Goal: Use online tool/utility: Utilize a website feature to perform a specific function

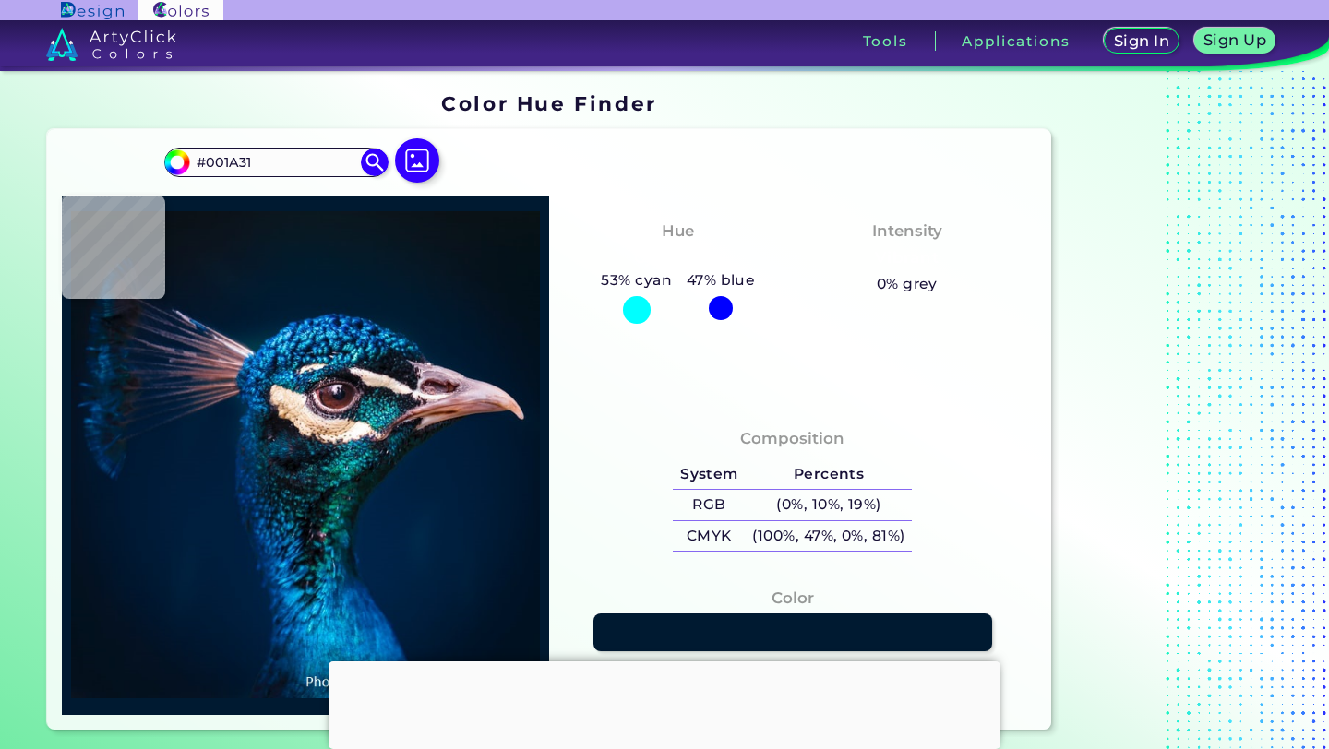
type input "#00192f"
type input "#00192F"
type input "#00182b"
type input "#00182B"
type input "#02172a"
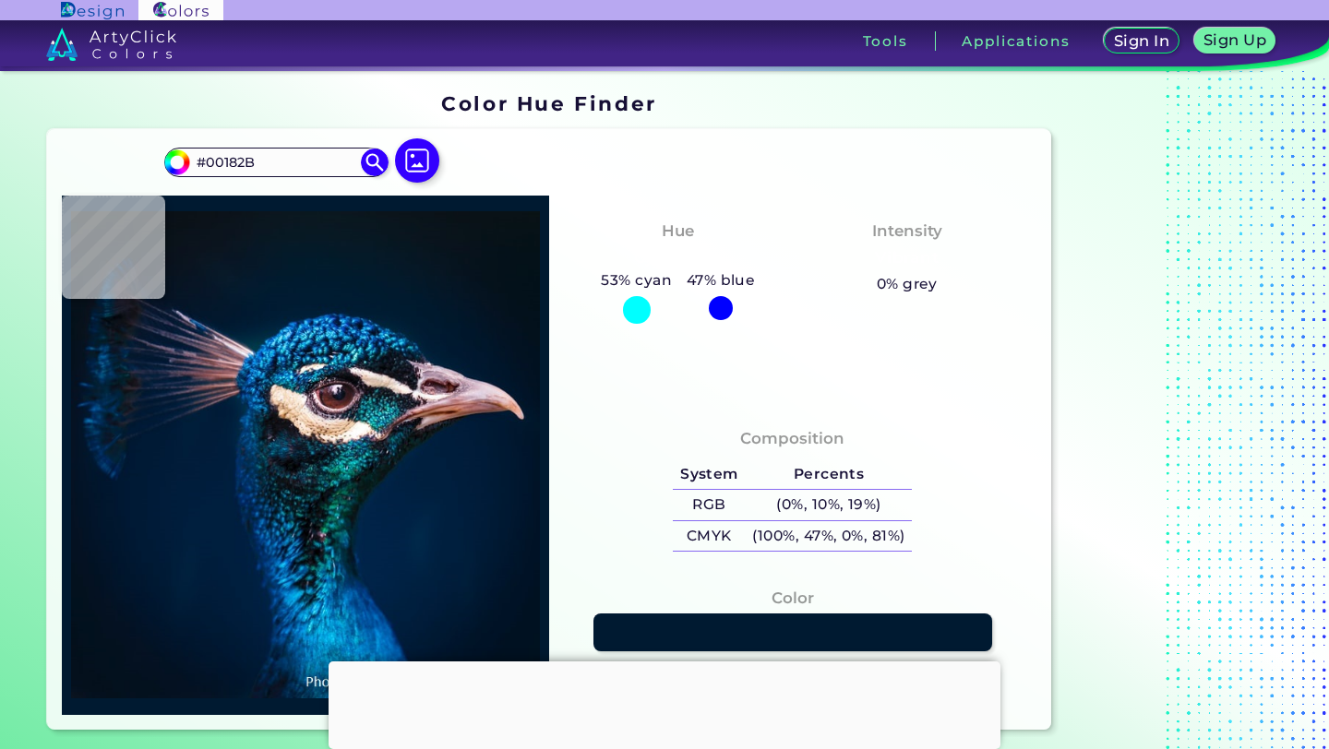
type input "#02172A"
type input "#041524"
type input "#041421"
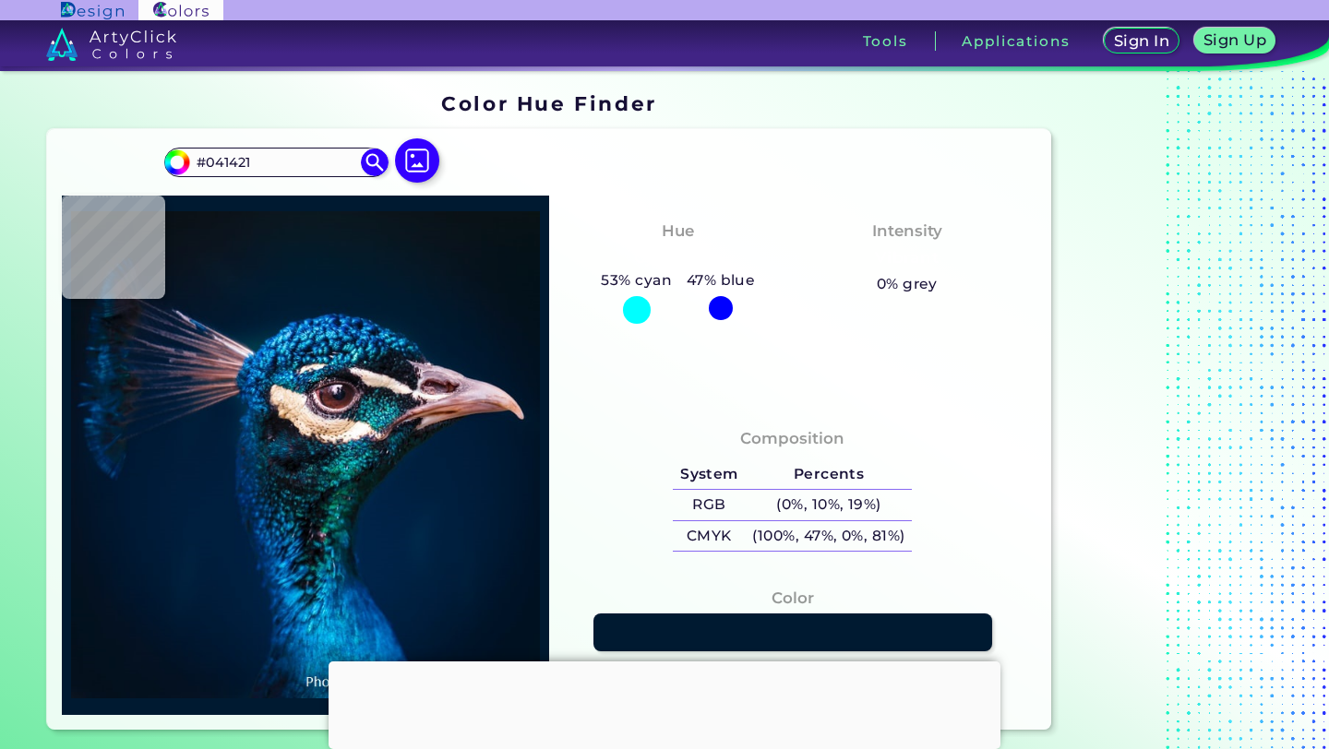
type input "#051320"
type input "#06121e"
type input "#06121E"
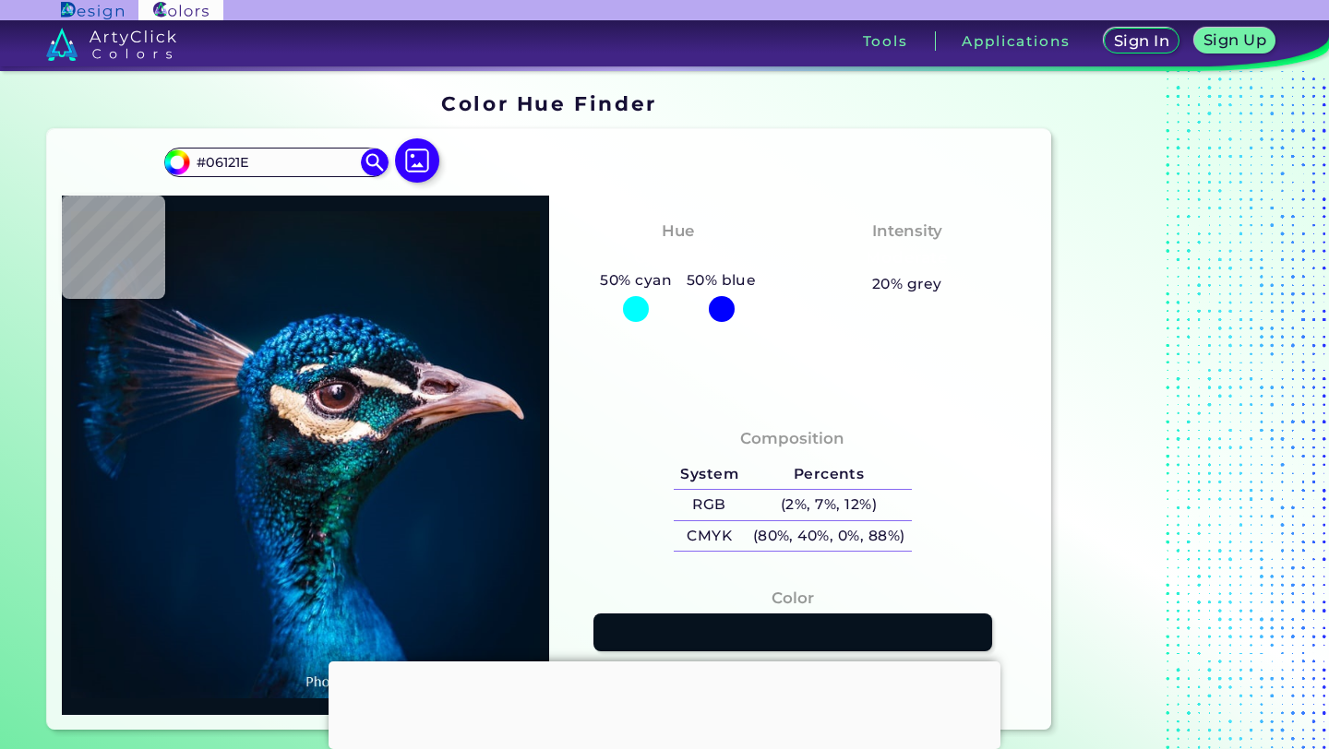
type input "#09131d"
type input "#09131D"
type input "#08121a"
type input "#08121A"
type input "#091217"
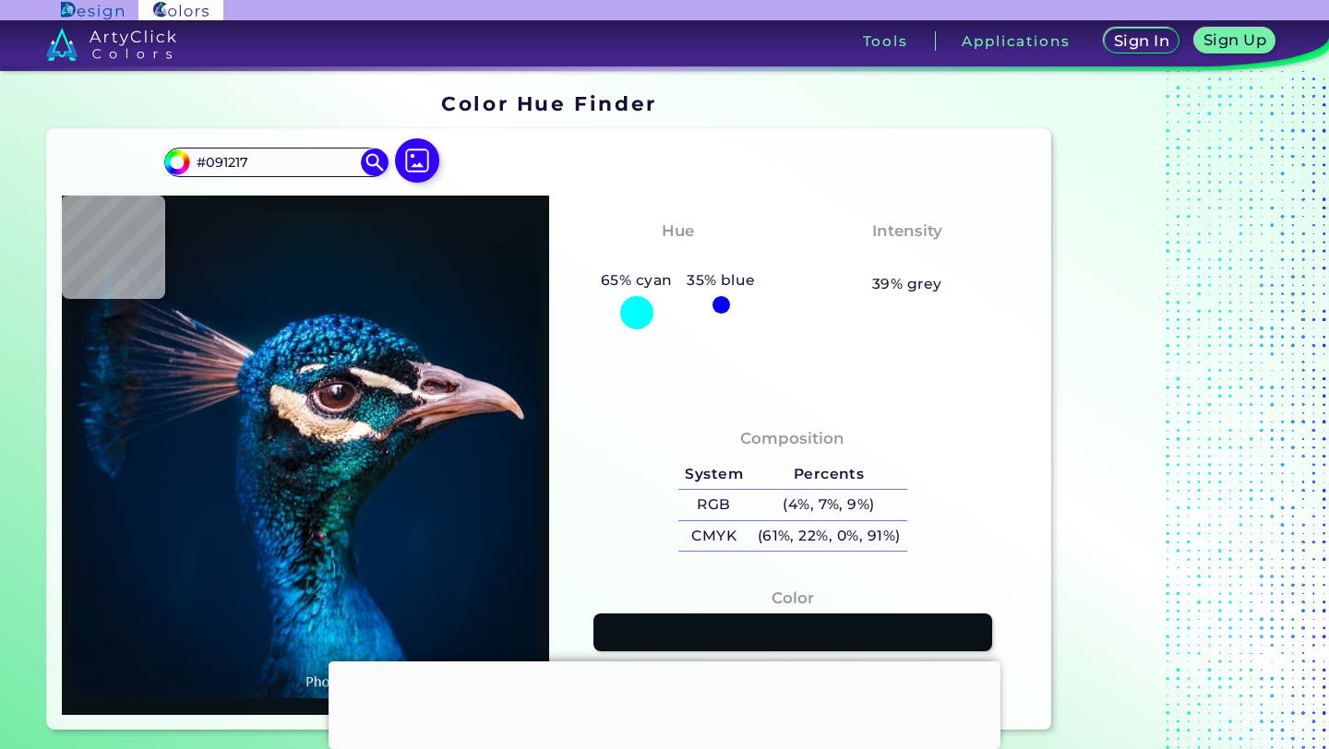
drag, startPoint x: 277, startPoint y: 163, endPoint x: 151, endPoint y: 162, distance: 125.5
click at [151, 162] on div "#091217 #091217 Acadia ◉ Acid Green ◉ Aero Blue ◉ Alabaster ◉ Albescent White ◉…" at bounding box center [549, 429] width 1004 height 601
paste input "19"
type input "1"
type input "#011222"
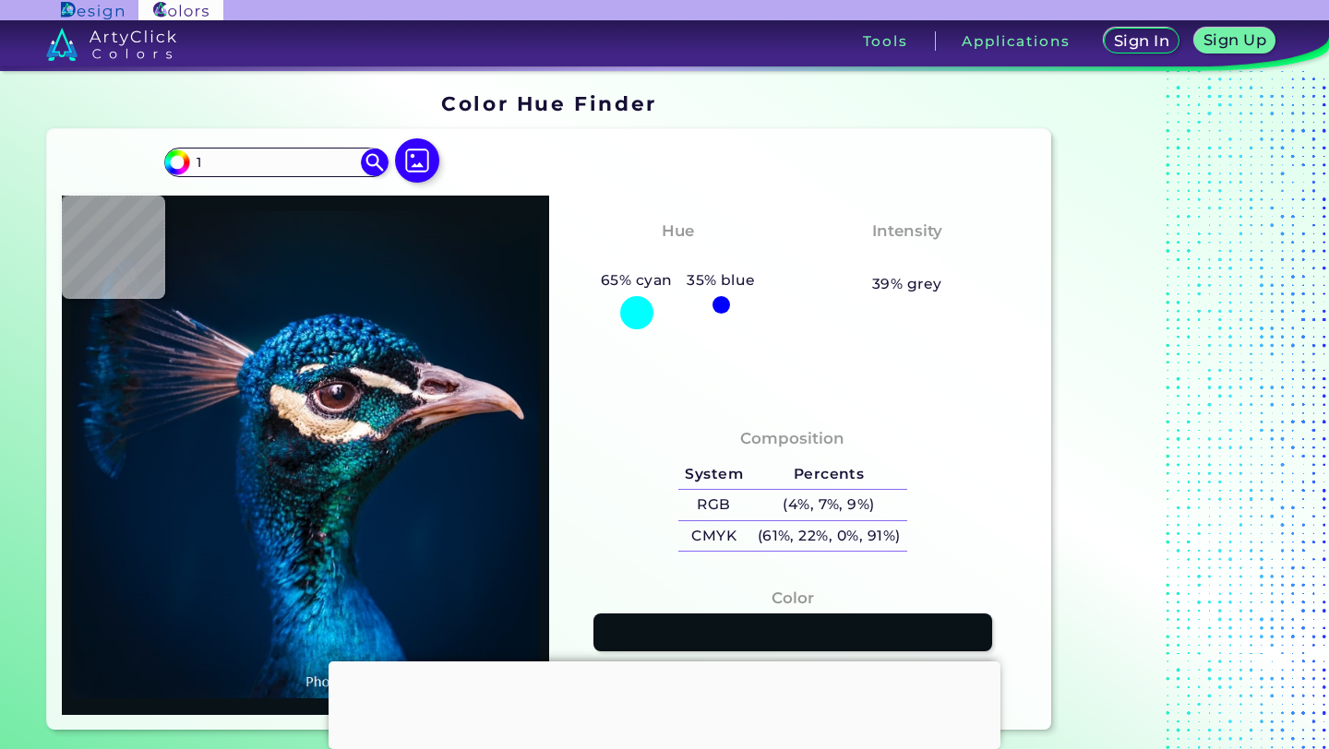
type input "#011222"
type input "#00162c"
type input "#00162C"
type input "#00162b"
type input "#00162B"
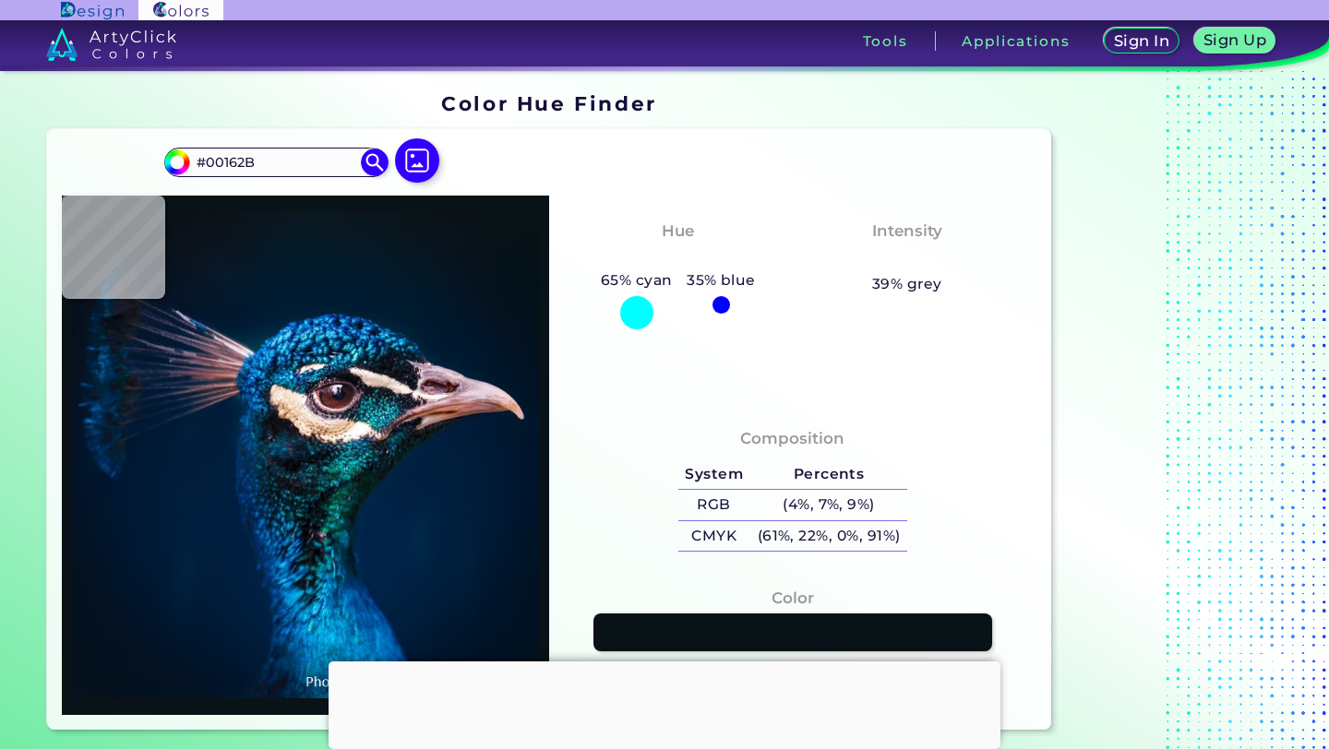
type input "#00192d"
type input "#00192D"
type input "#04192a"
type input "#04192A"
type input "#071925"
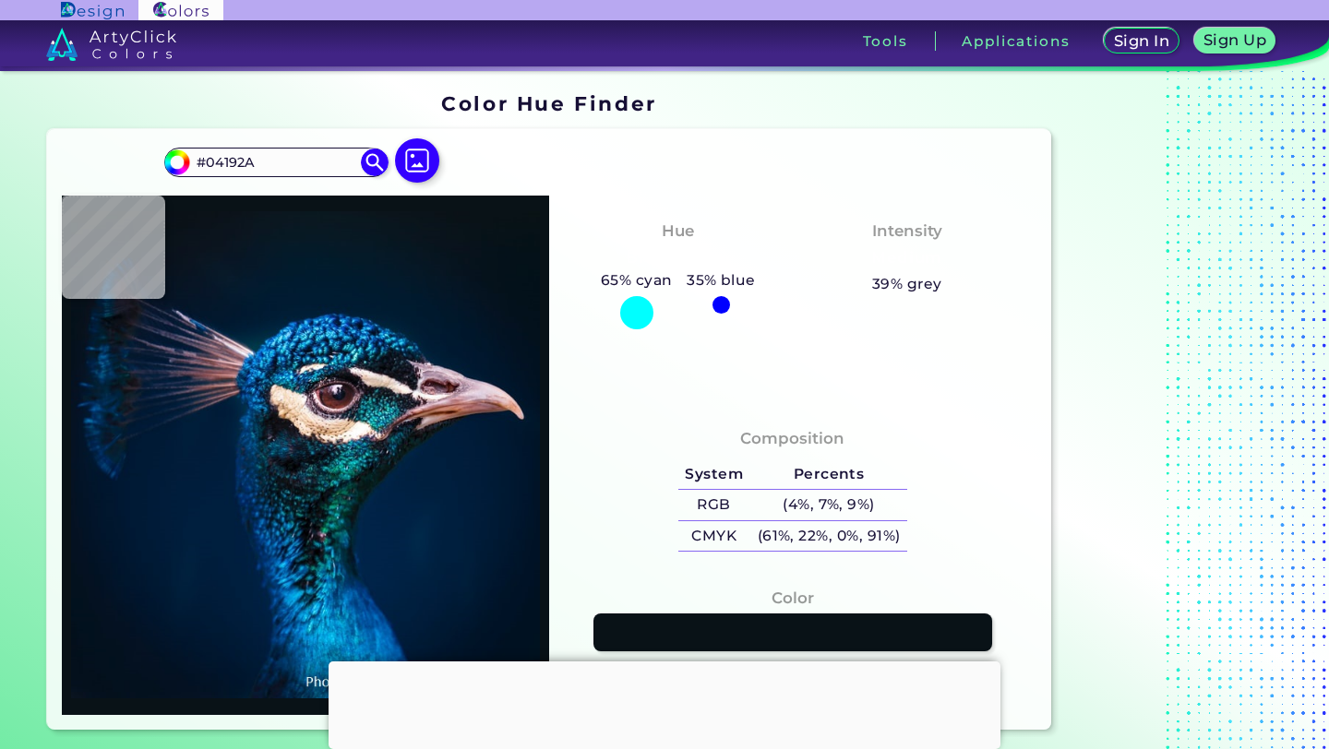
type input "#071925"
type input "#091720"
type input "#0b1820"
type input "#0B1820"
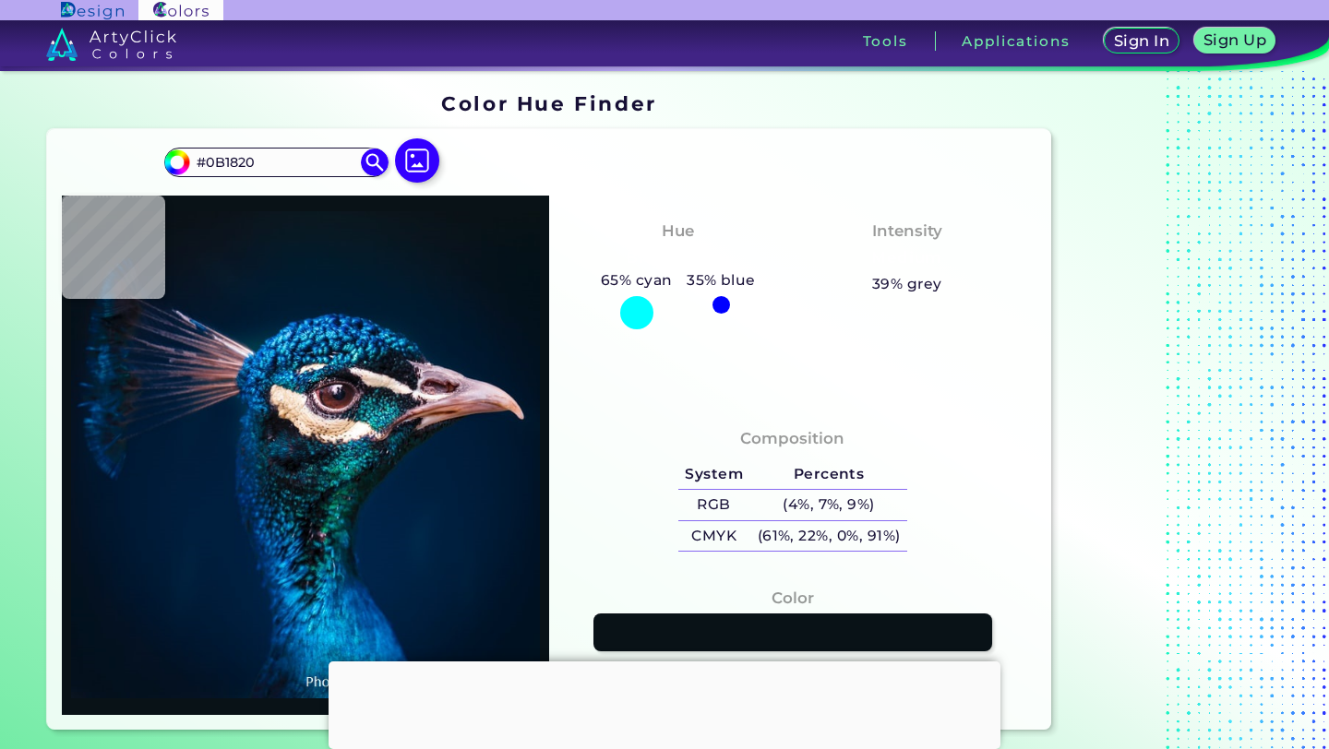
type input "#0a171f"
type input "#0A171F"
type input "#000000"
type input "#09181f"
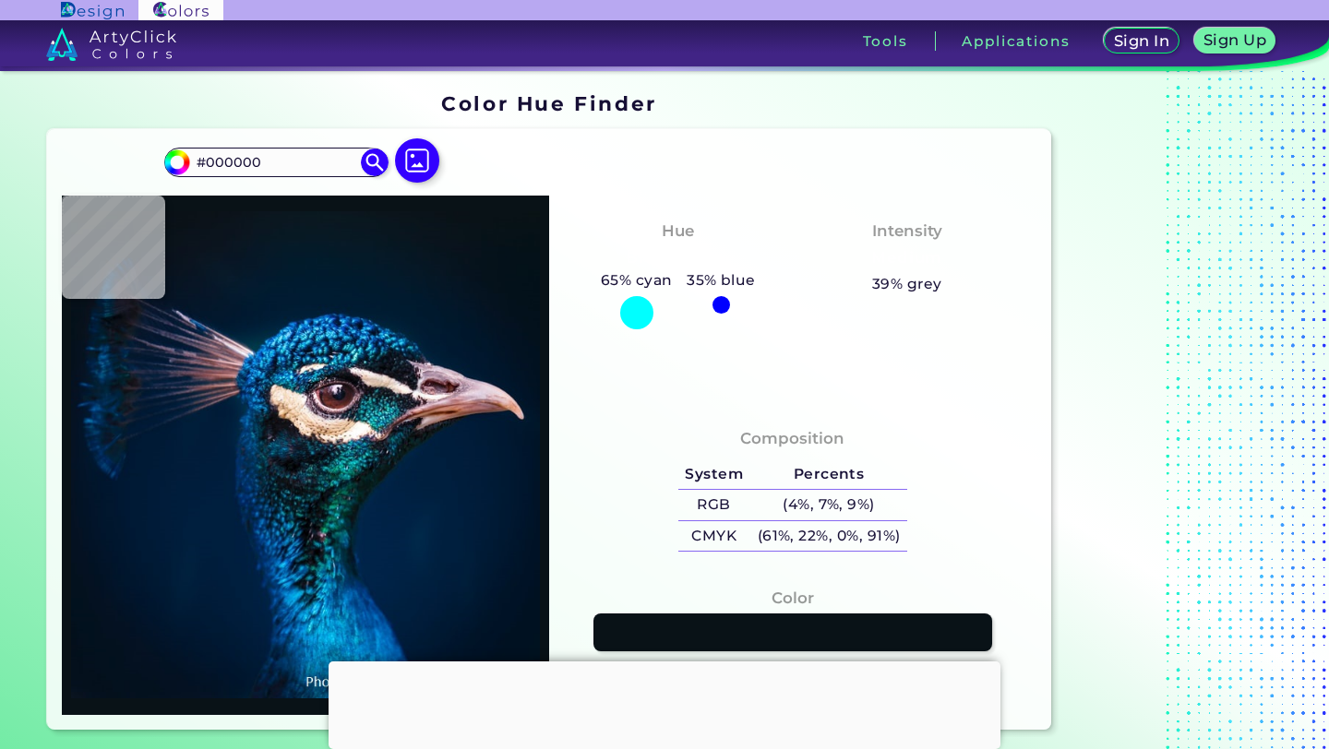
type input "#09181F"
type input "#0a1920"
type input "#0A1920"
type input "#09181f"
type input "#09181F"
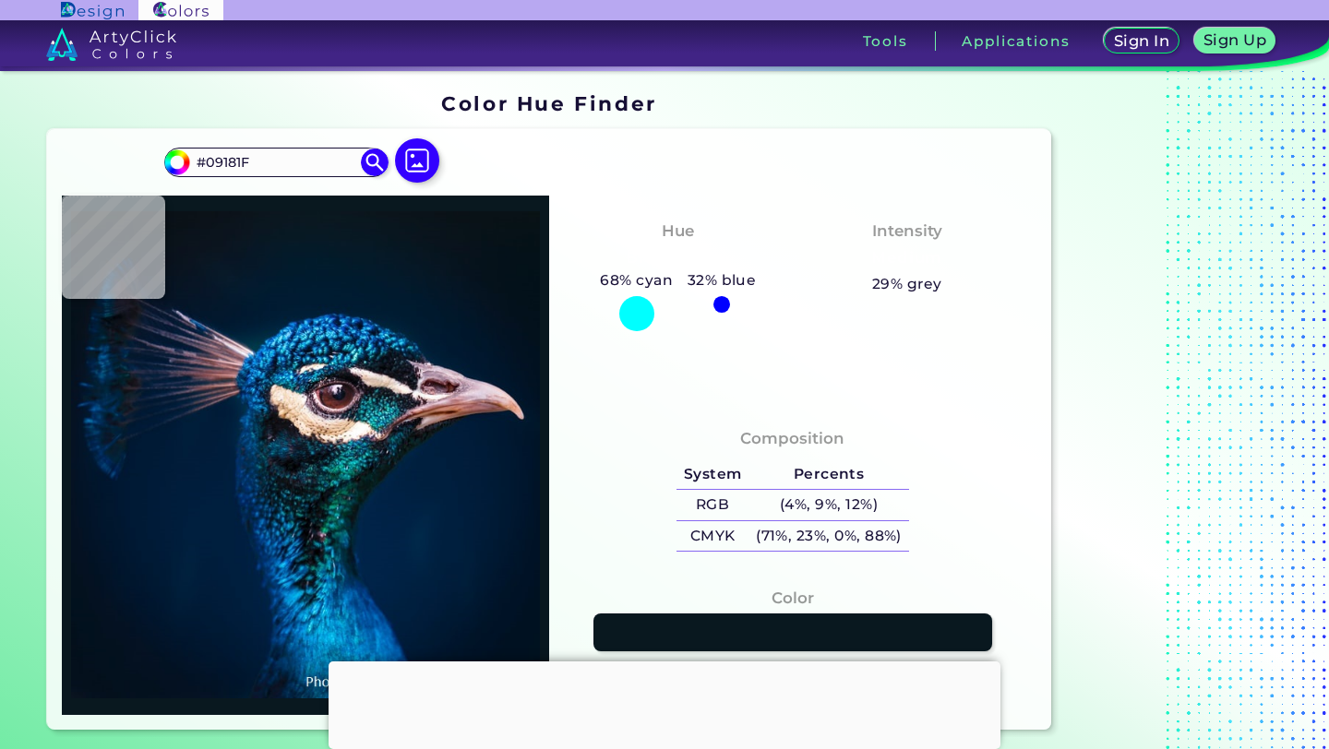
type input "#0a1920"
type input "#0A1920"
type input "#000000"
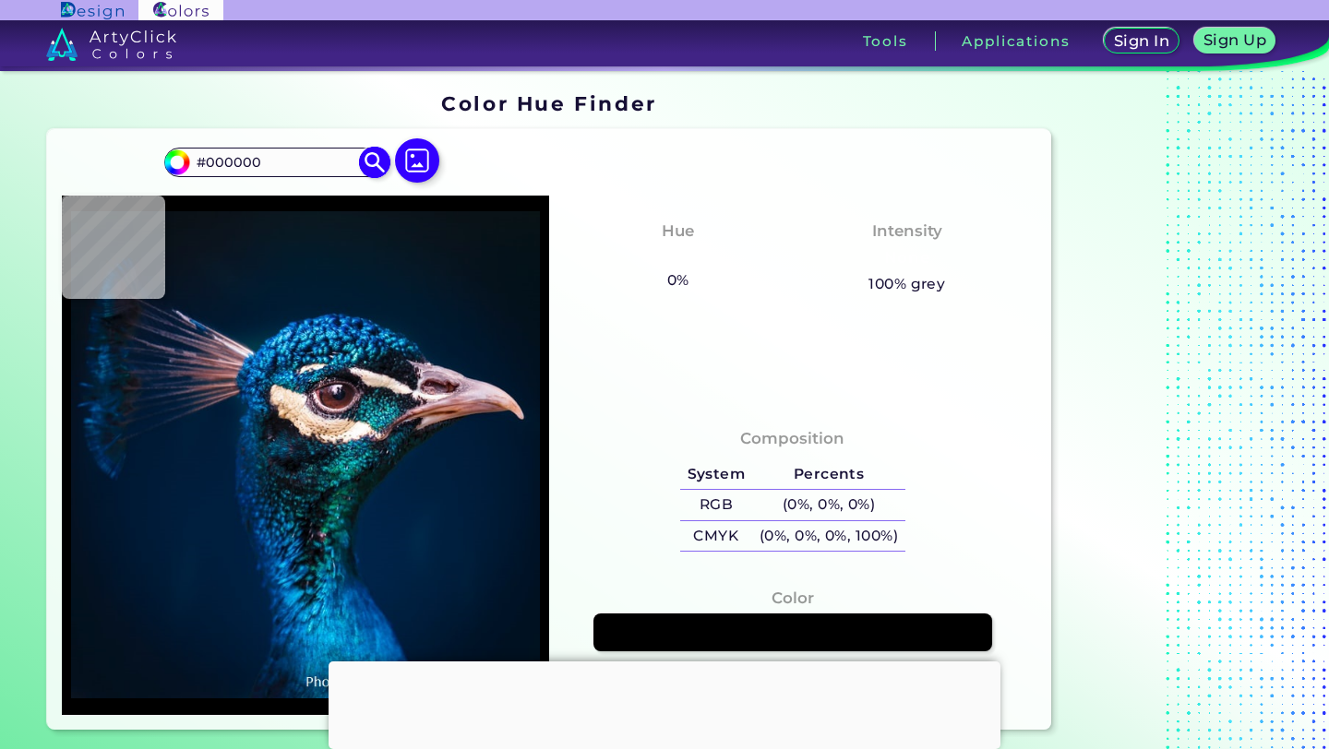
drag, startPoint x: 273, startPoint y: 162, endPoint x: 205, endPoint y: 163, distance: 68.3
click at [205, 163] on input "#000000" at bounding box center [276, 162] width 172 height 25
paste input "#131e45ff"
click at [213, 162] on input "##131e45ff" at bounding box center [276, 162] width 172 height 25
type input "#000000"
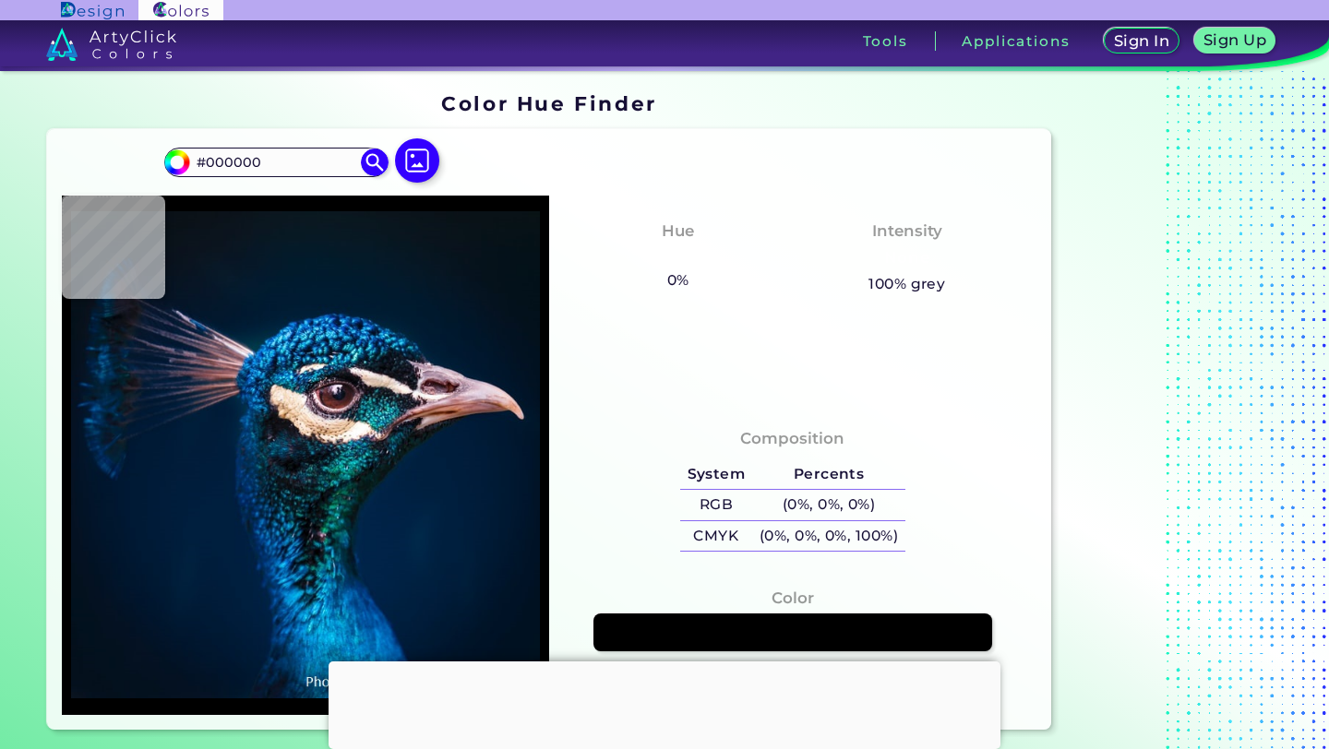
type input "#0a1117"
type input "#0A1117"
type input "#091219"
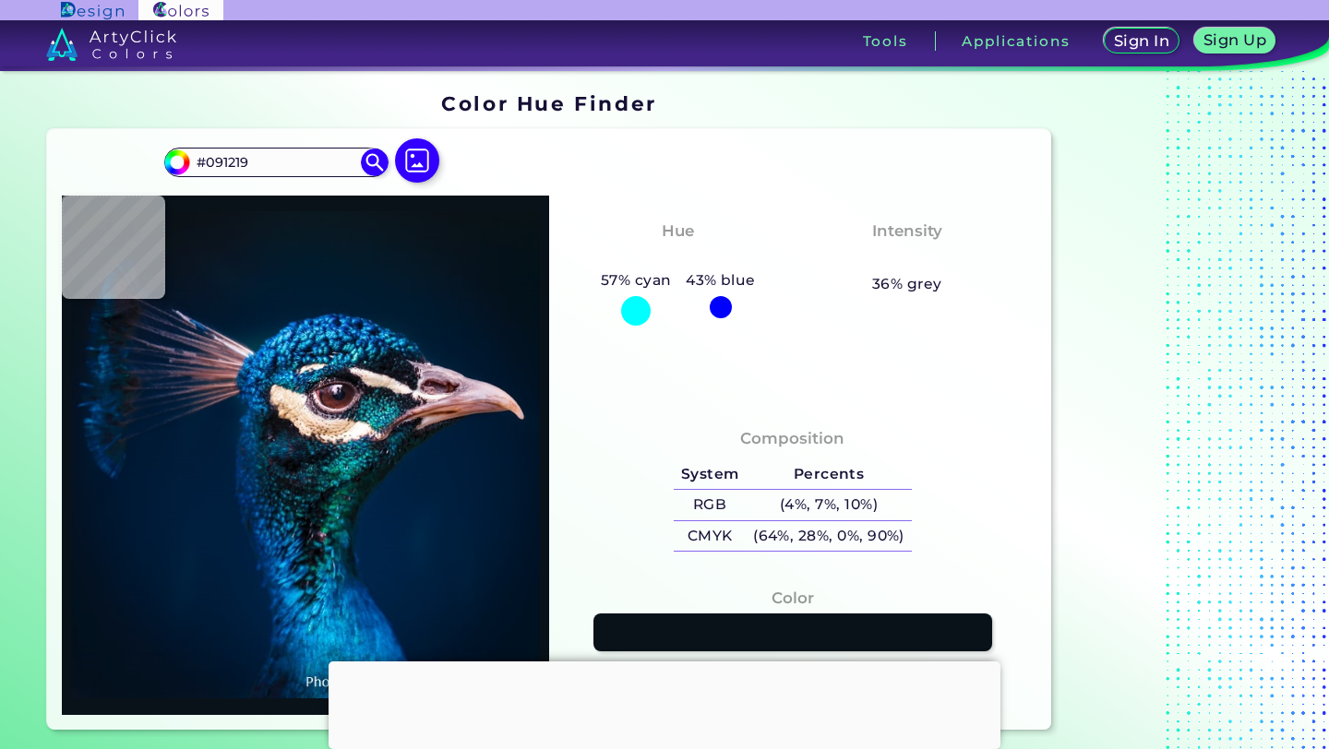
type input "#0a131a"
type input "#0A131A"
type input "#0a131c"
type input "#0A131C"
type input "#0b131e"
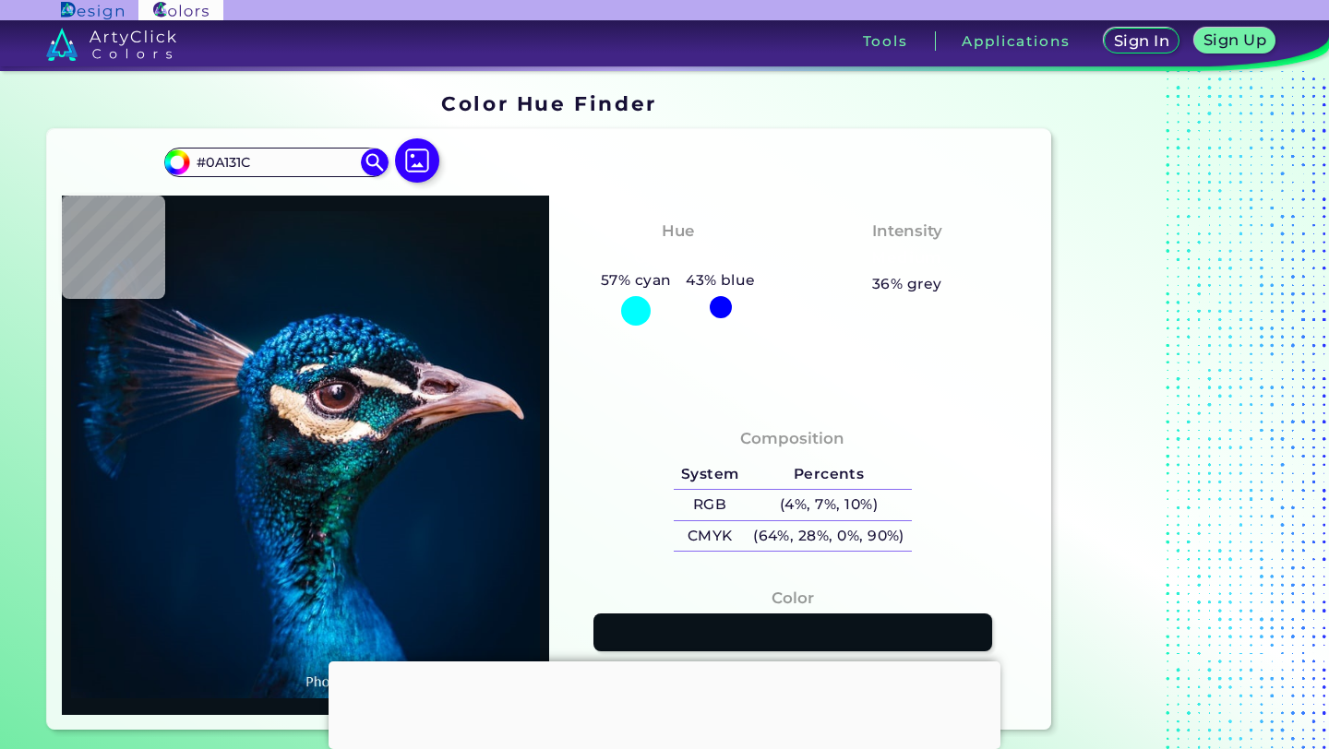
type input "#0B131E"
type input "#0a141e"
type input "#0A141E"
type input "#0b131e"
type input "#0B131E"
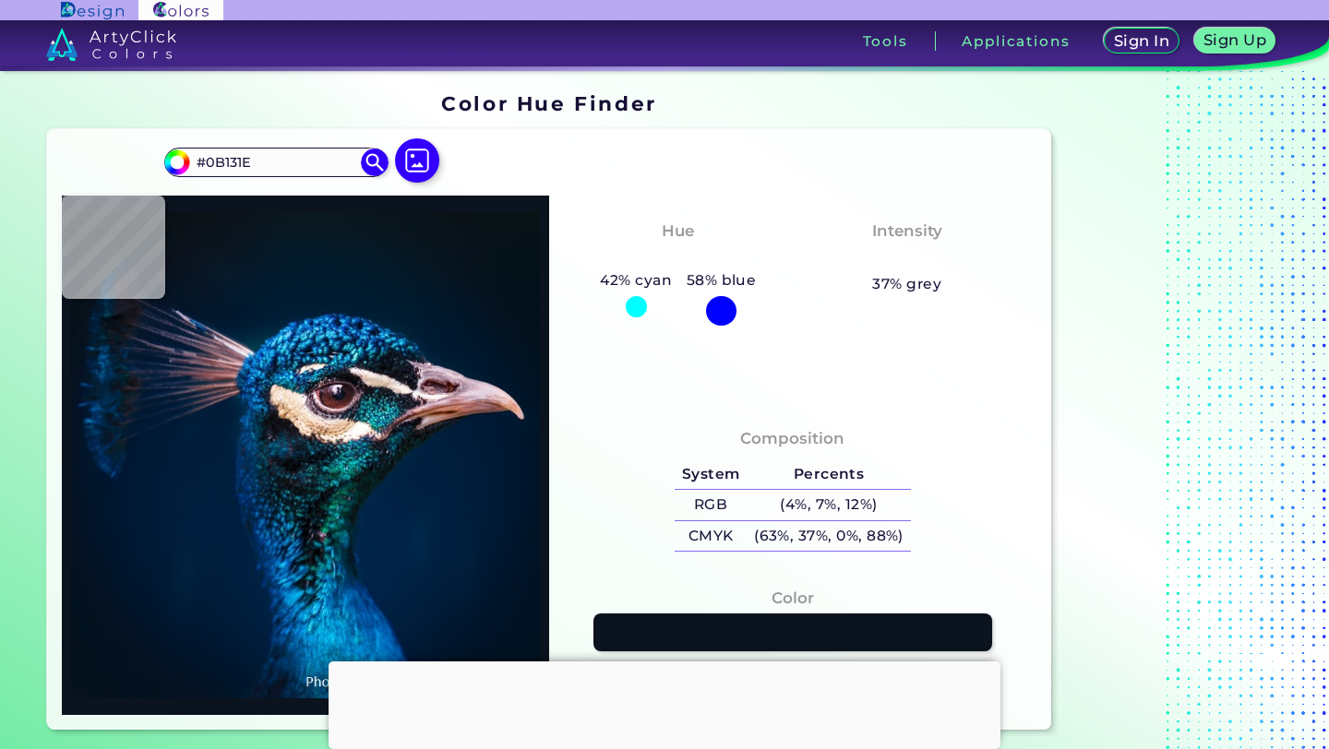
type input "#0b121d"
type input "#0B121D"
type input "#0a111d"
type input "#0A111D"
type input "#0a131c"
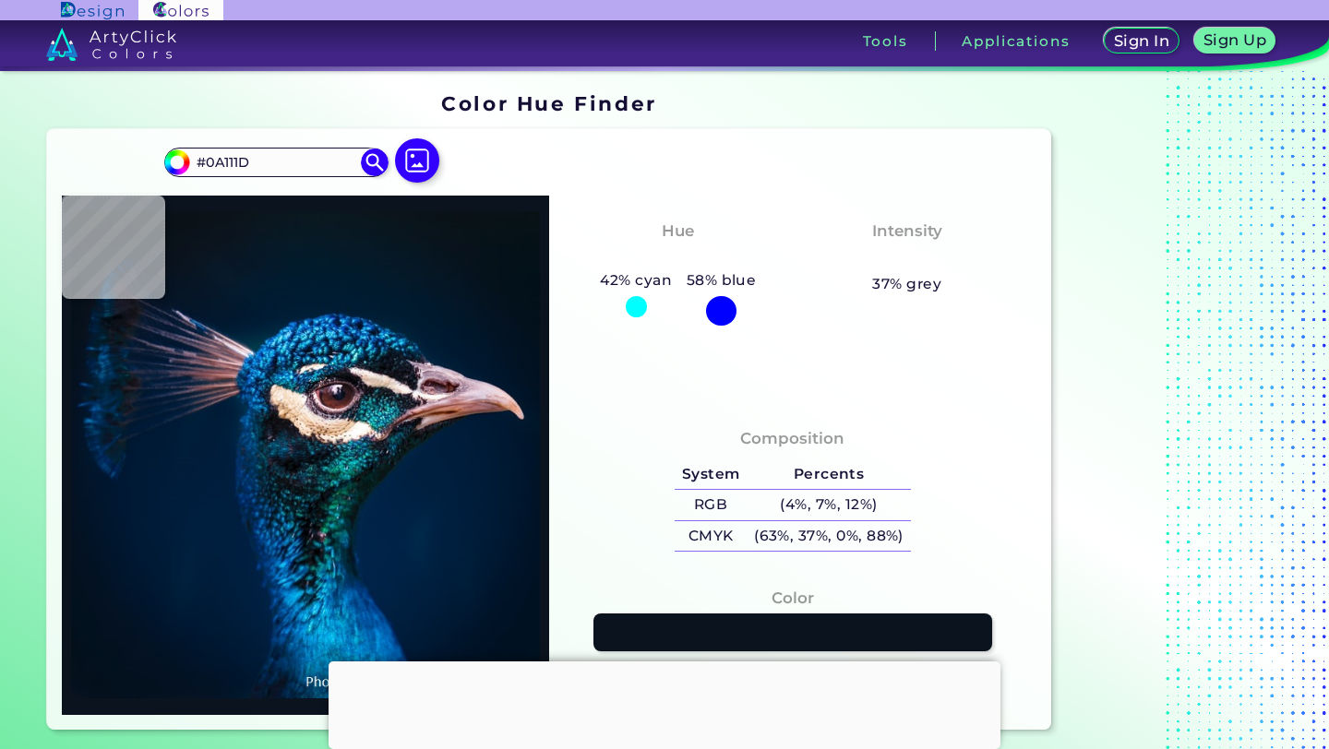
type input "#0A131C"
type input "#000000"
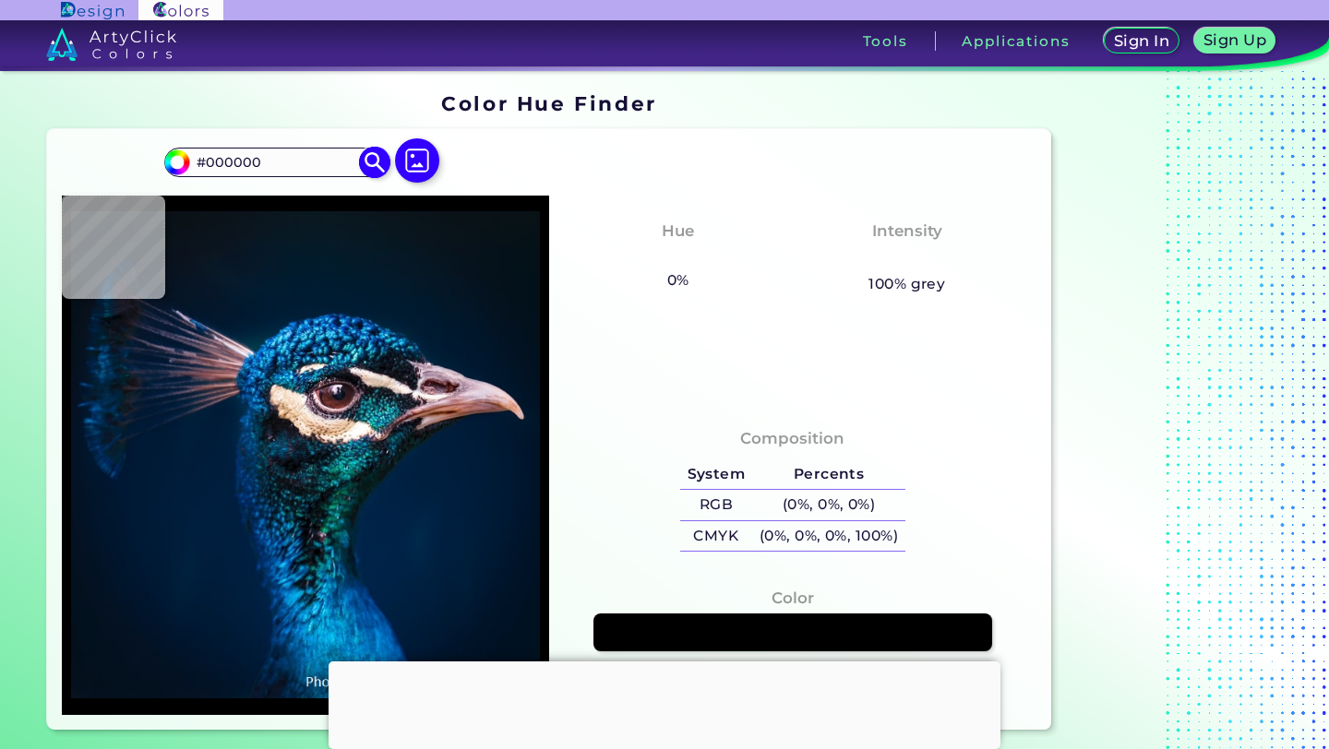
drag, startPoint x: 266, startPoint y: 166, endPoint x: 176, endPoint y: 166, distance: 89.5
click at [176, 166] on div "#000000 #000000 Acadia ◉ Acid Green ◉ Aero Blue ◉ Alabaster ◉ Albescent White ◉…" at bounding box center [275, 163] width 223 height 30
paste input "#131e45ff"
click at [377, 163] on img at bounding box center [374, 162] width 32 height 32
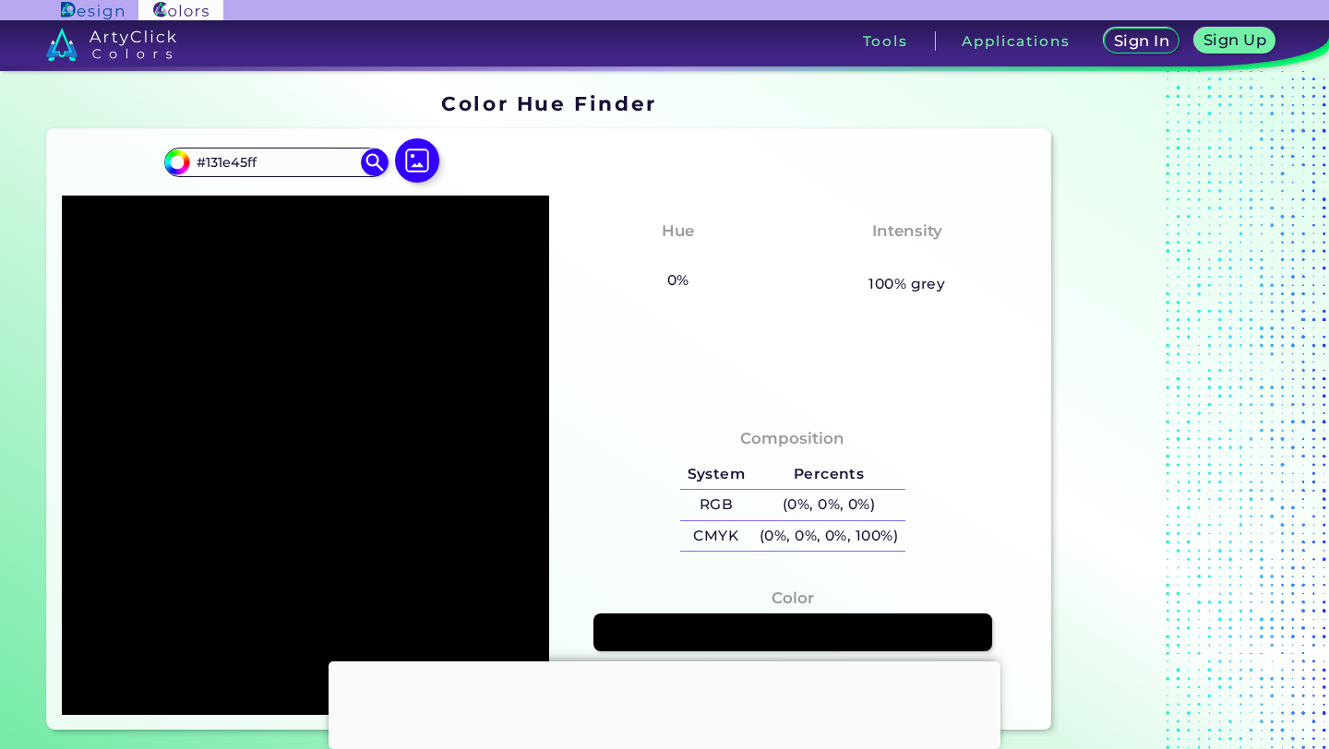
drag, startPoint x: 281, startPoint y: 174, endPoint x: 151, endPoint y: 167, distance: 129.4
click at [151, 167] on div "#000000 #131e45ff Acadia ◉ Acid Green ◉ Aero Blue ◉ Alabaster ◉ Albescent White…" at bounding box center [549, 429] width 1004 height 601
click at [266, 161] on input "r 19 g 30 b 69" at bounding box center [276, 162] width 172 height 25
click at [293, 159] on input "19, 36, 69" at bounding box center [276, 162] width 172 height 25
click at [198, 157] on input "19, 36, 69)" at bounding box center [276, 162] width 172 height 25
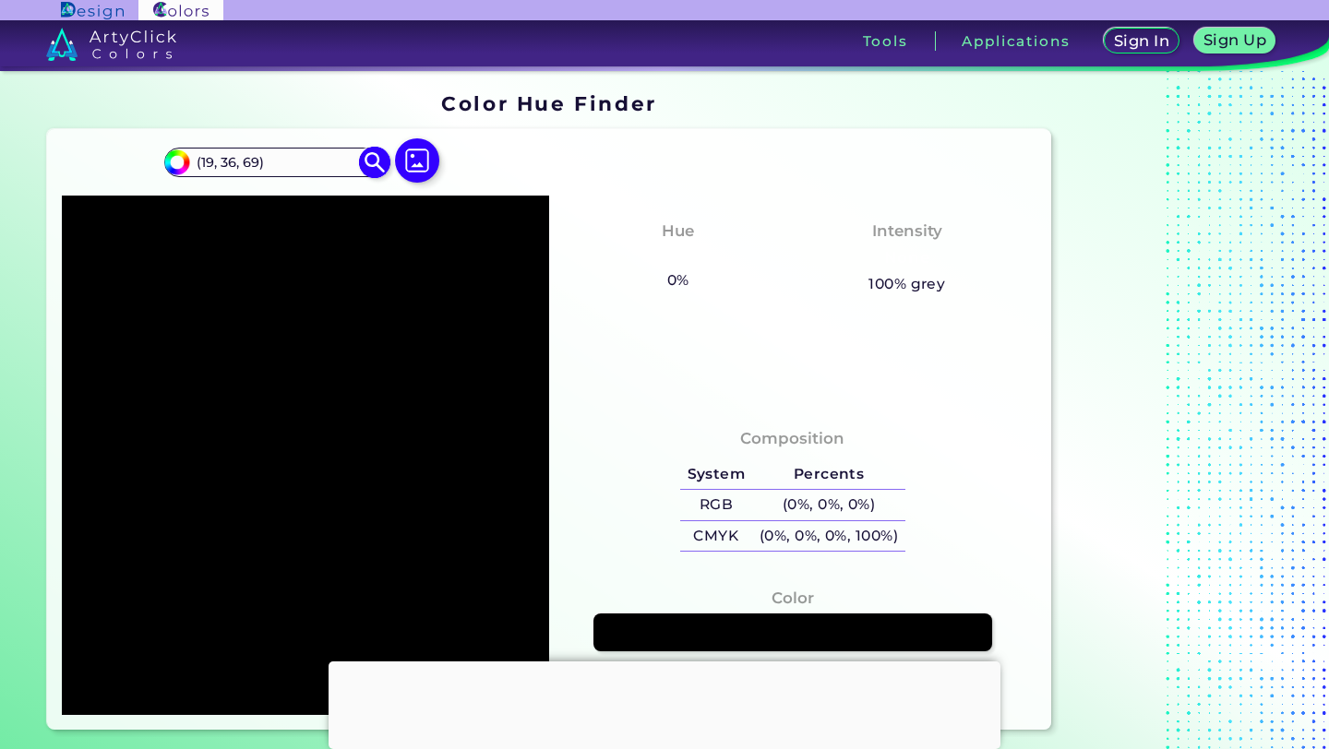
type input "(19, 36, 69)"
click at [375, 151] on img at bounding box center [374, 162] width 32 height 32
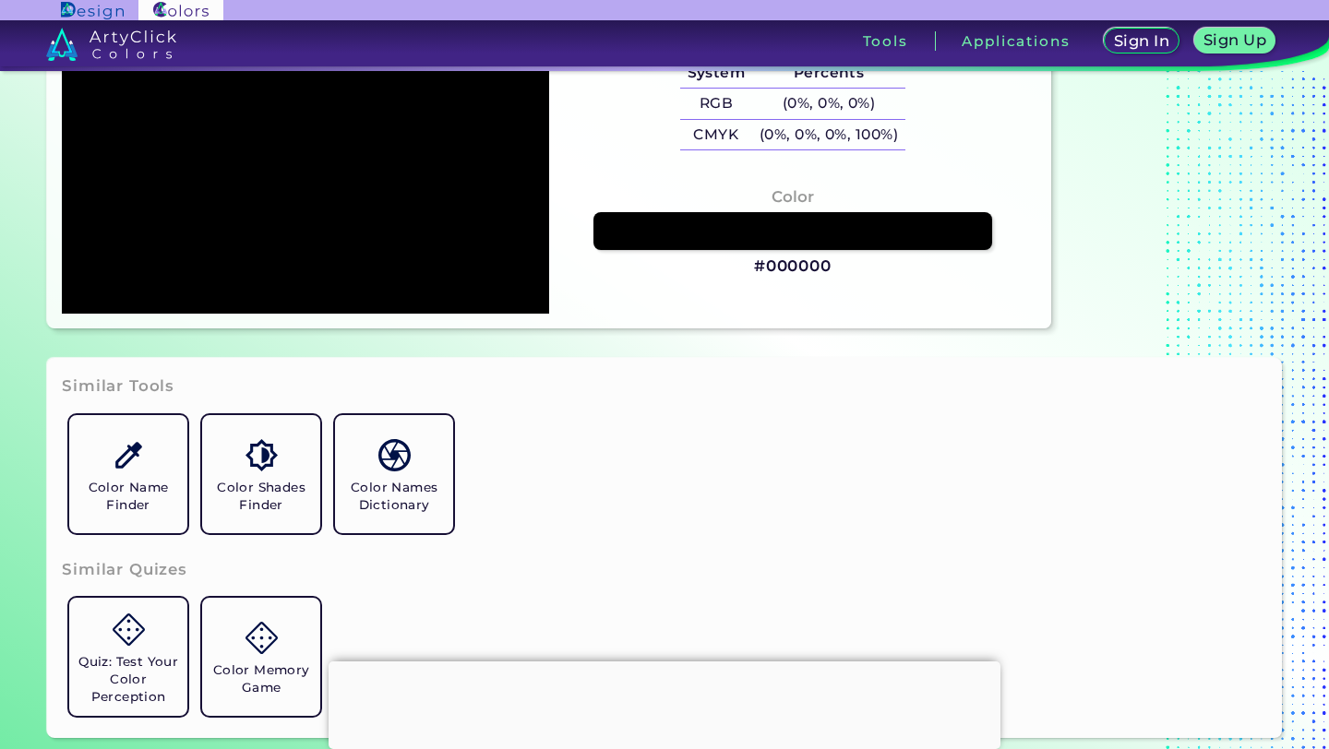
scroll to position [404, 0]
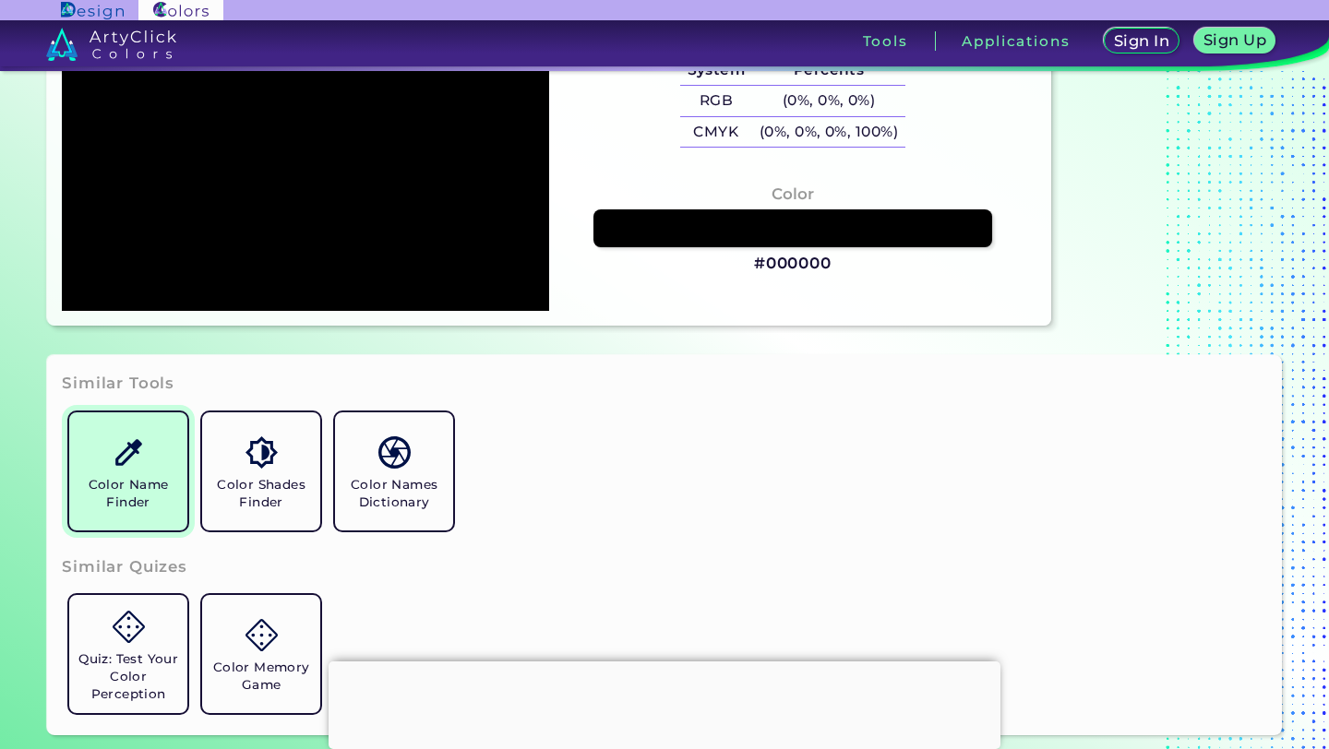
click at [144, 479] on h5 "Color Name Finder" at bounding box center [128, 493] width 103 height 35
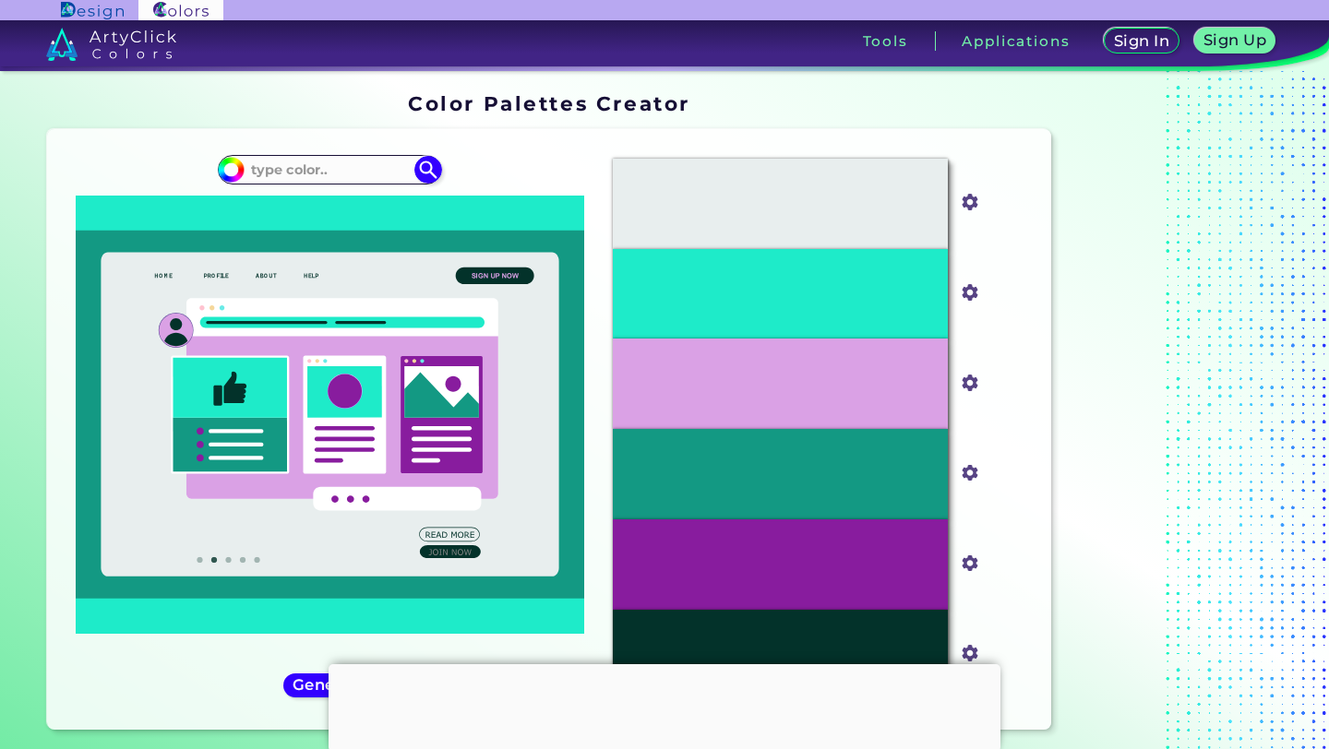
click at [351, 180] on input at bounding box center [331, 169] width 172 height 25
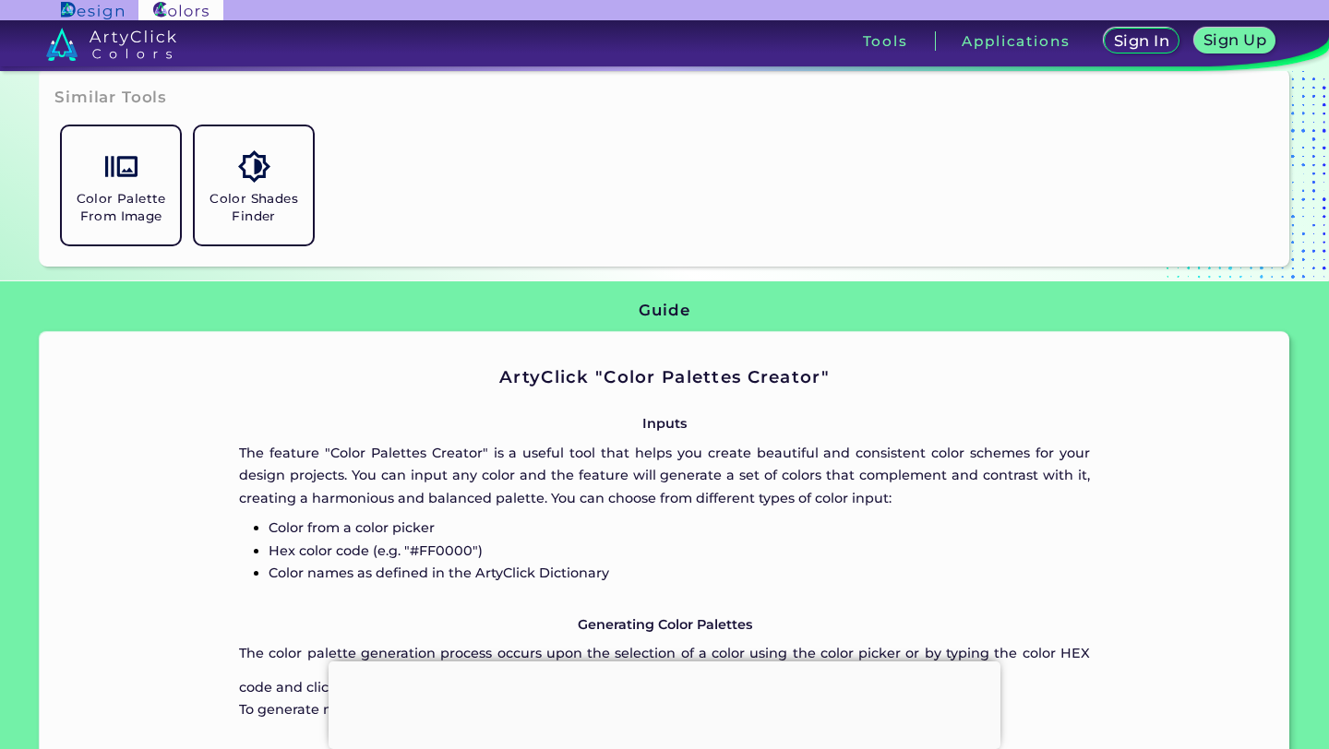
scroll to position [691, 0]
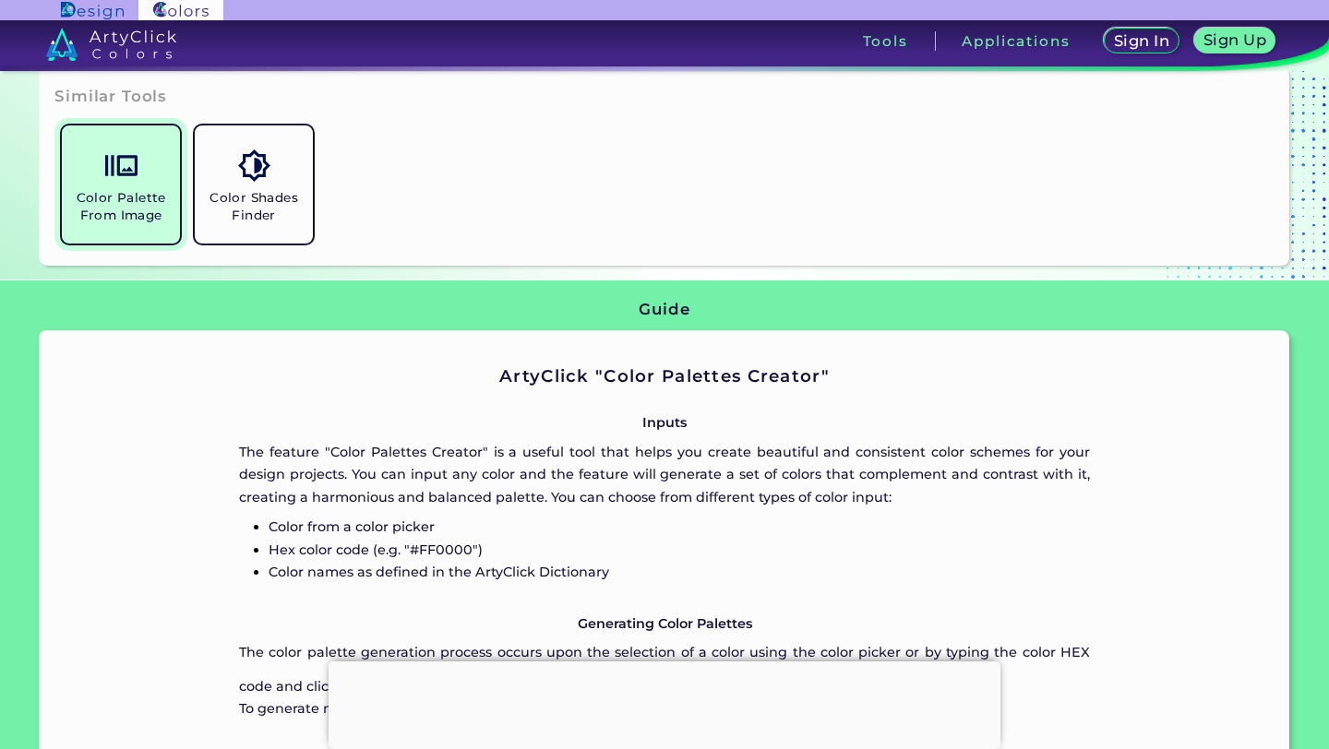
click at [156, 144] on link "Color Palette From Image" at bounding box center [120, 184] width 133 height 133
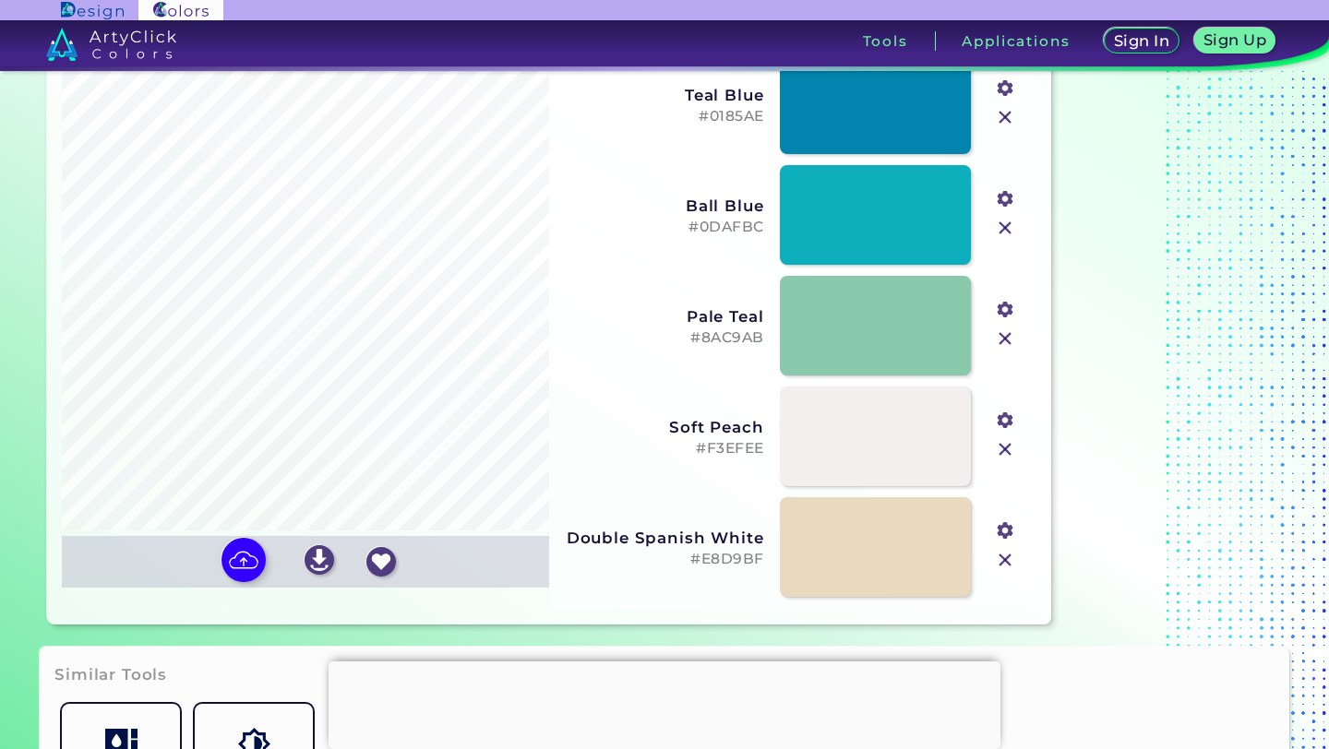
scroll to position [129, 0]
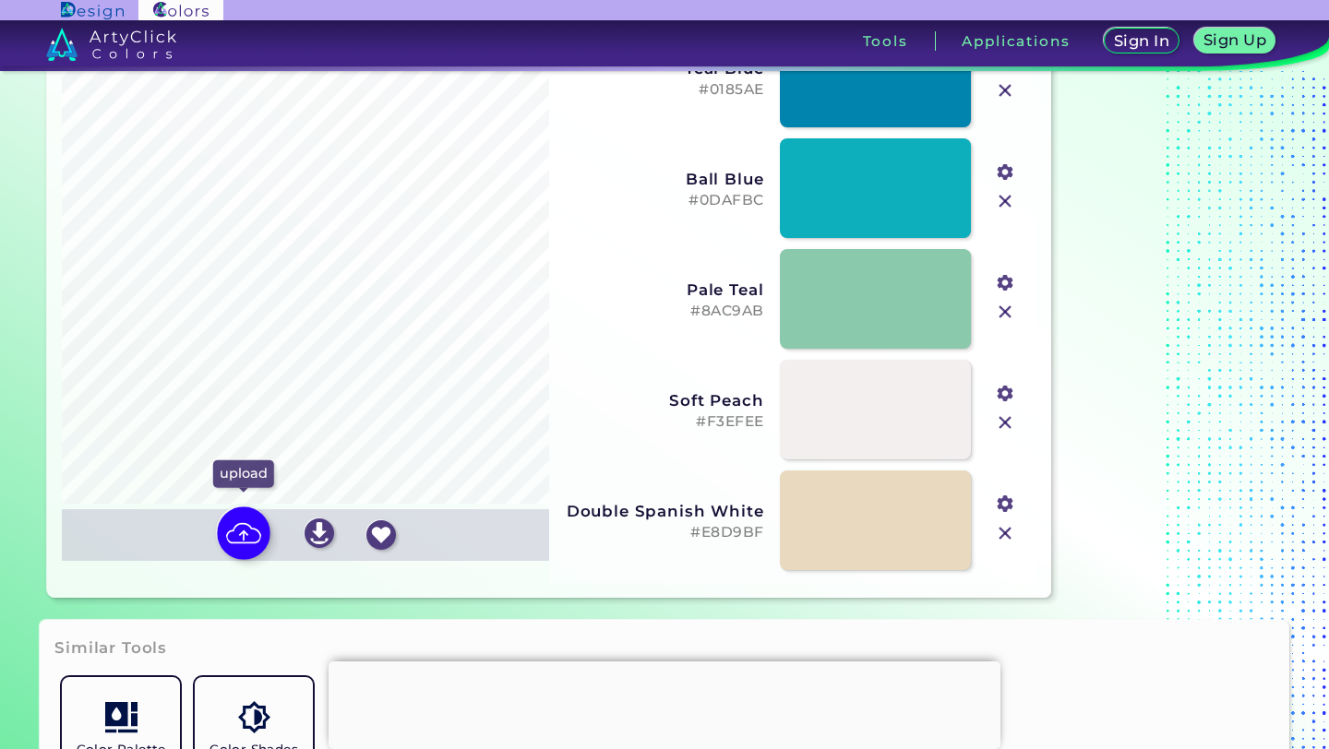
click at [248, 526] on img at bounding box center [244, 534] width 54 height 54
click at [0, 0] on input "file" at bounding box center [0, 0] width 0 height 0
type input "#022449"
type input "#ffffff"
type input "#55708f"
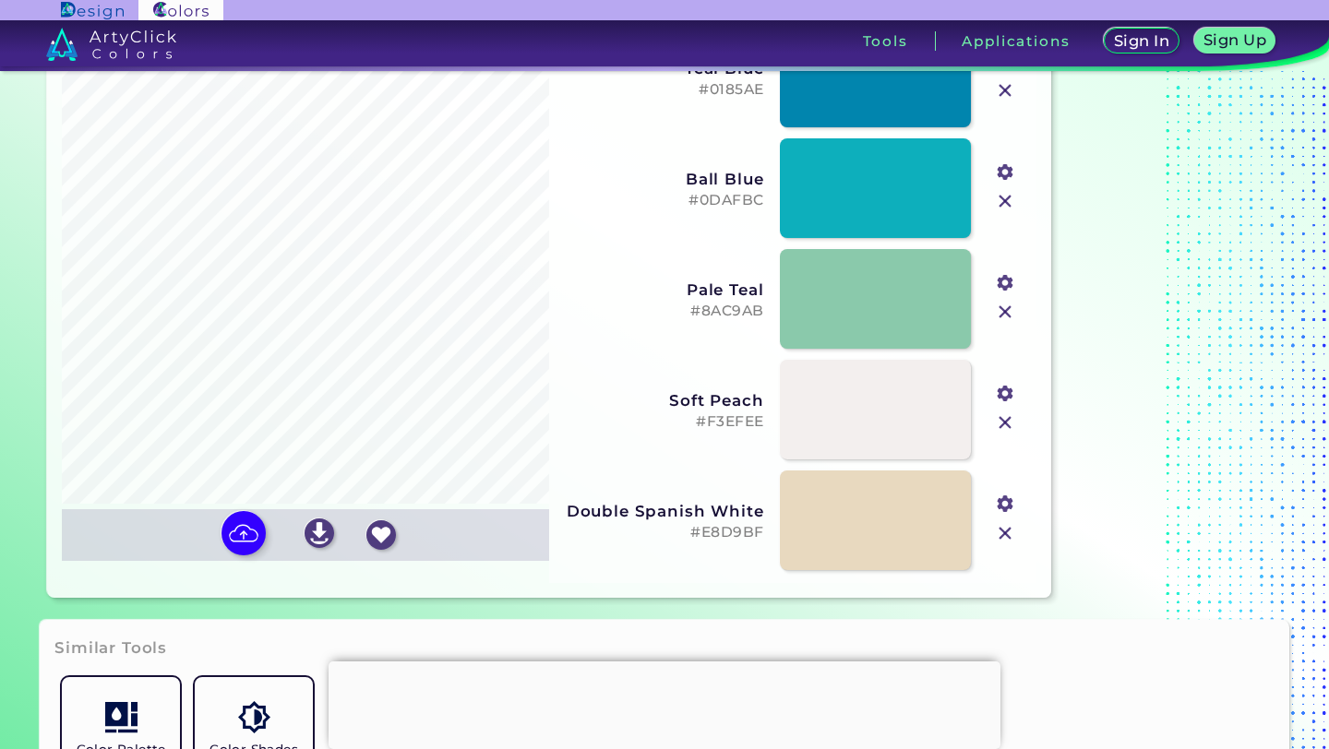
type input "#cdd6df"
type input "#8ea1b6"
type input "#e4e9ee"
type input "#abb9c9"
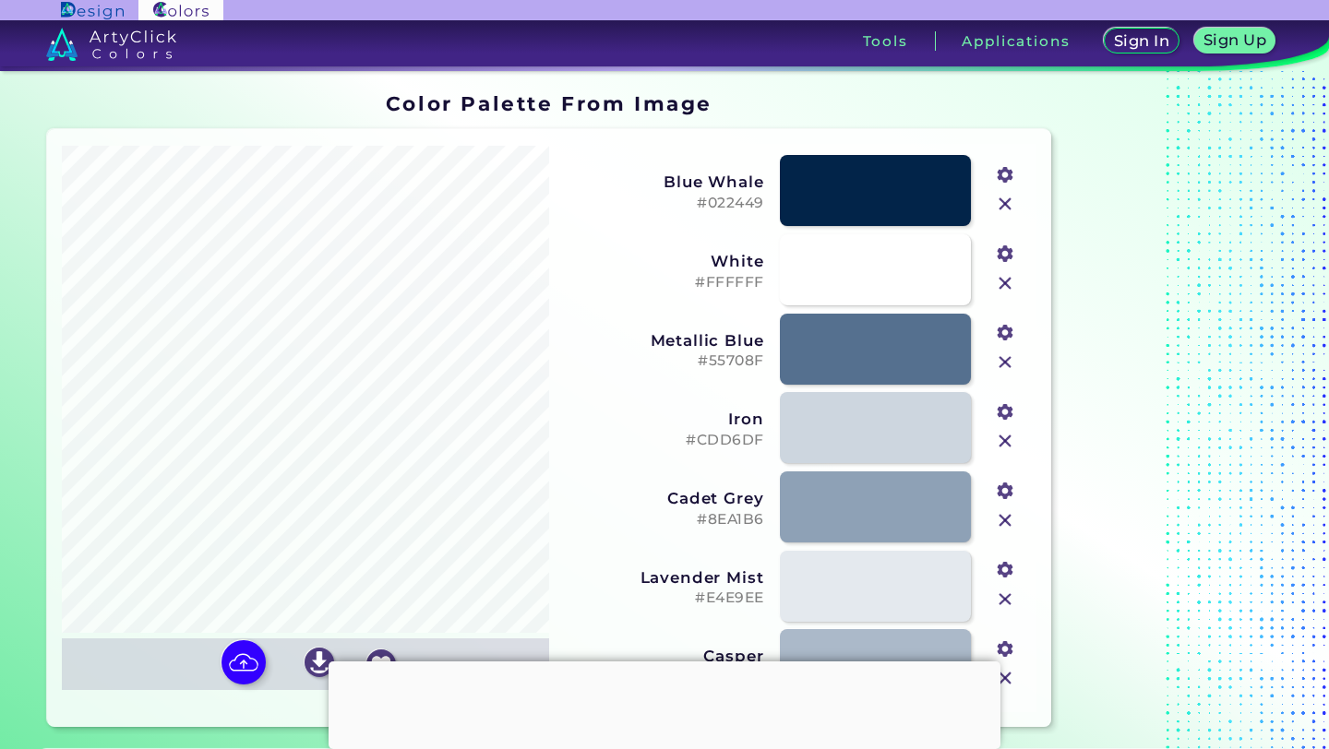
scroll to position [1, 0]
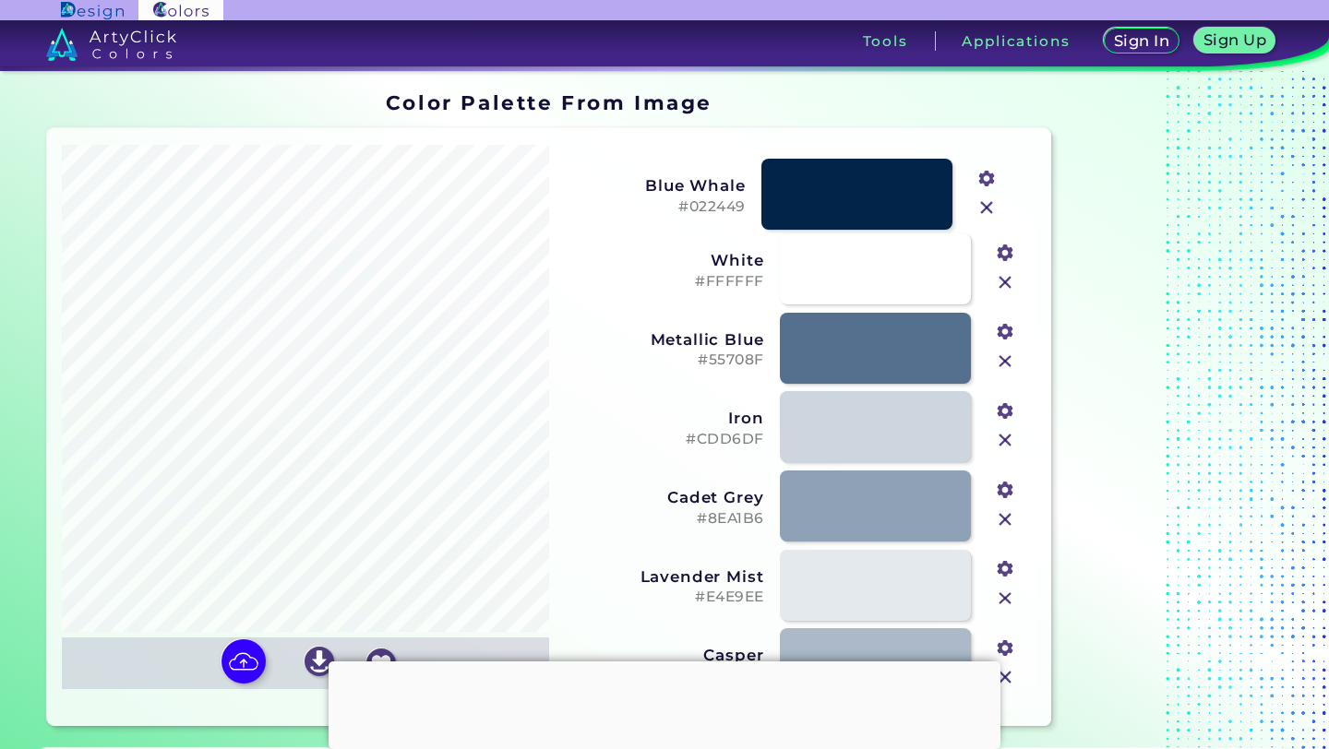
drag, startPoint x: 758, startPoint y: 198, endPoint x: 739, endPoint y: 202, distance: 19.0
click at [739, 202] on h5 "#022449" at bounding box center [645, 207] width 202 height 18
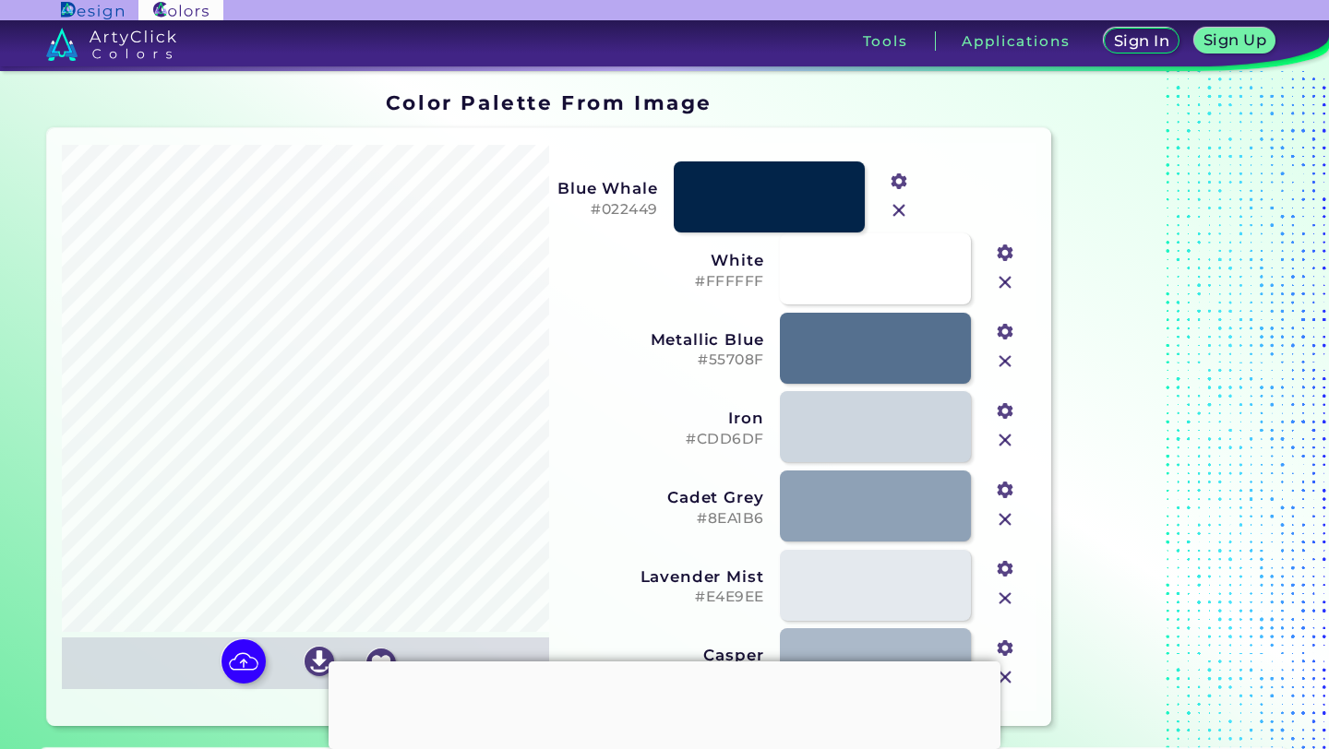
drag, startPoint x: 797, startPoint y: 201, endPoint x: 620, endPoint y: 228, distance: 178.3
